Goal: Check status

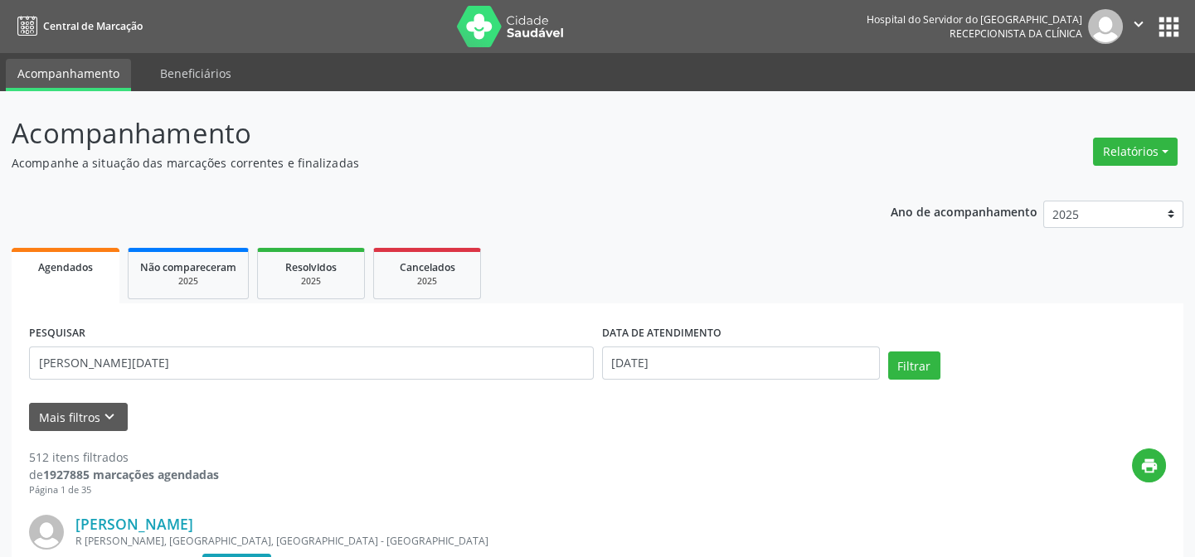
type input "[PERSON_NAME][DATE]"
click at [687, 363] on input "[DATE]" at bounding box center [741, 363] width 278 height 33
click at [928, 361] on button "Filtrar" at bounding box center [914, 365] width 52 height 28
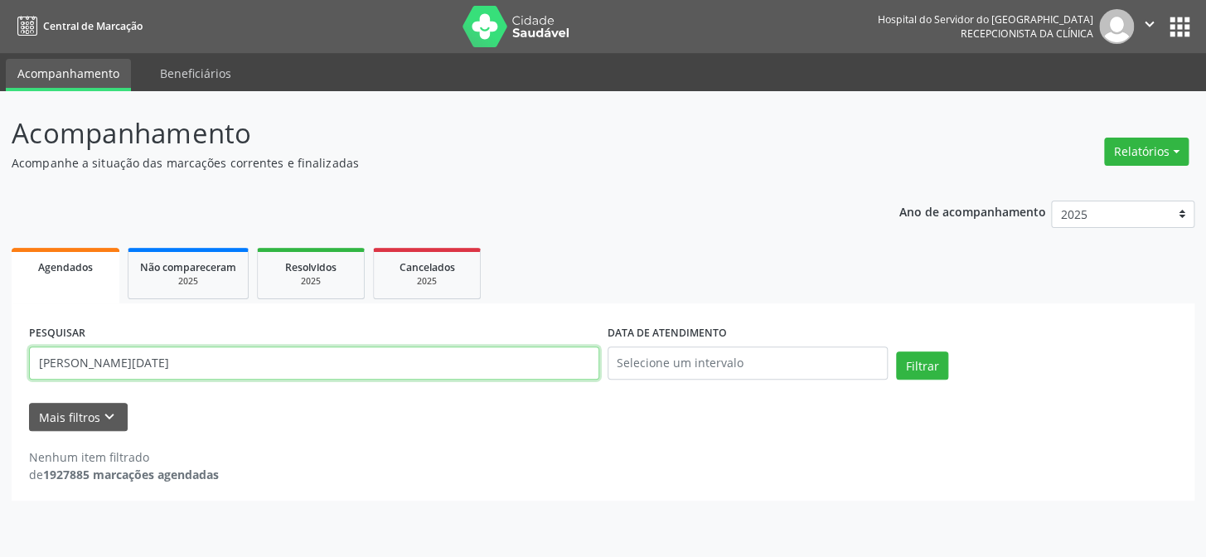
drag, startPoint x: 232, startPoint y: 368, endPoint x: 4, endPoint y: 376, distance: 228.1
click at [0, 372] on div "Acompanhamento Acompanhe a situação das marcações correntes e finalizadas Relat…" at bounding box center [603, 324] width 1206 height 466
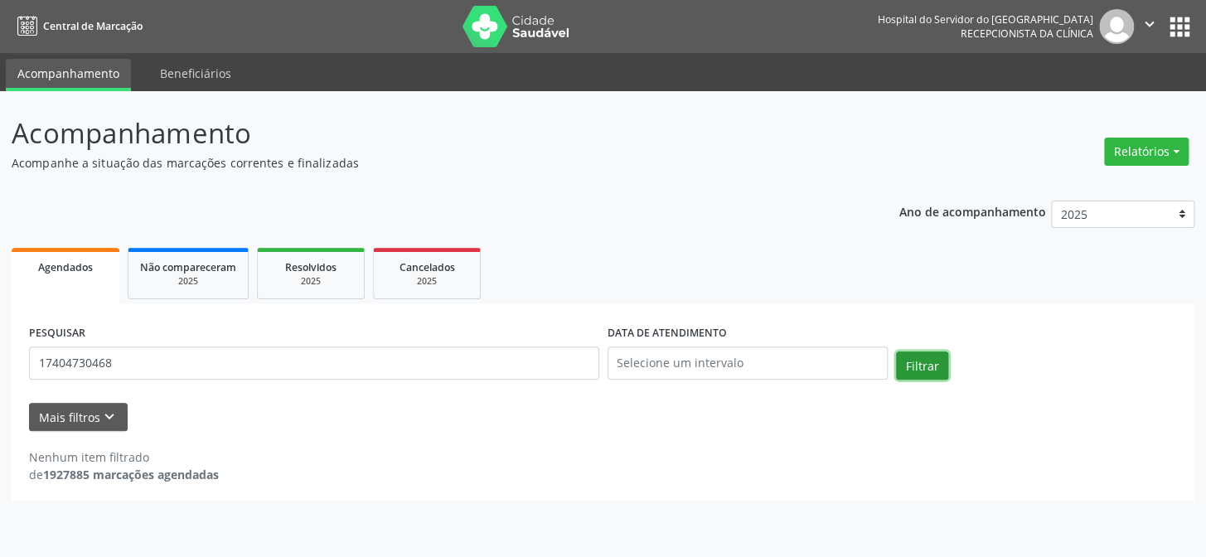
click at [917, 365] on button "Filtrar" at bounding box center [922, 365] width 52 height 28
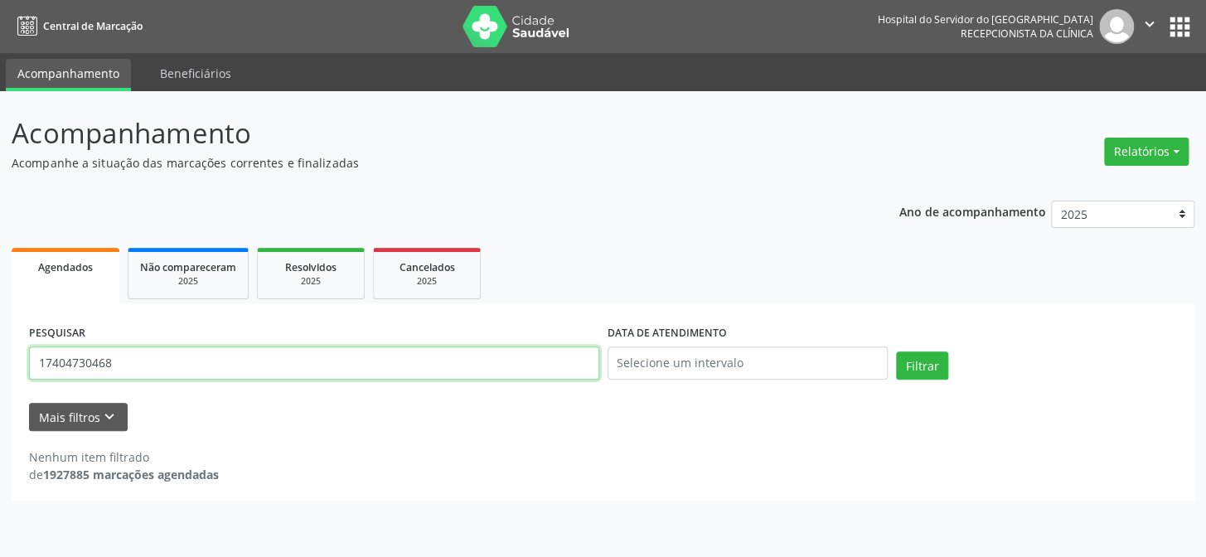
drag, startPoint x: 133, startPoint y: 361, endPoint x: 58, endPoint y: 362, distance: 74.6
click at [58, 362] on input "17404730468" at bounding box center [314, 363] width 570 height 33
type input "1"
